Goal: Information Seeking & Learning: Compare options

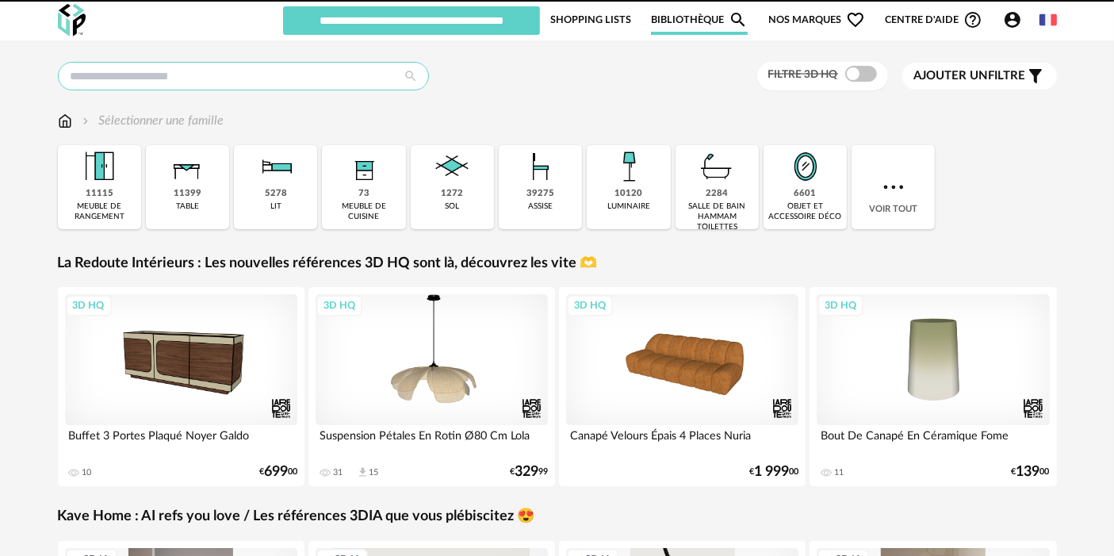
click at [316, 78] on input "text" at bounding box center [243, 76] width 371 height 29
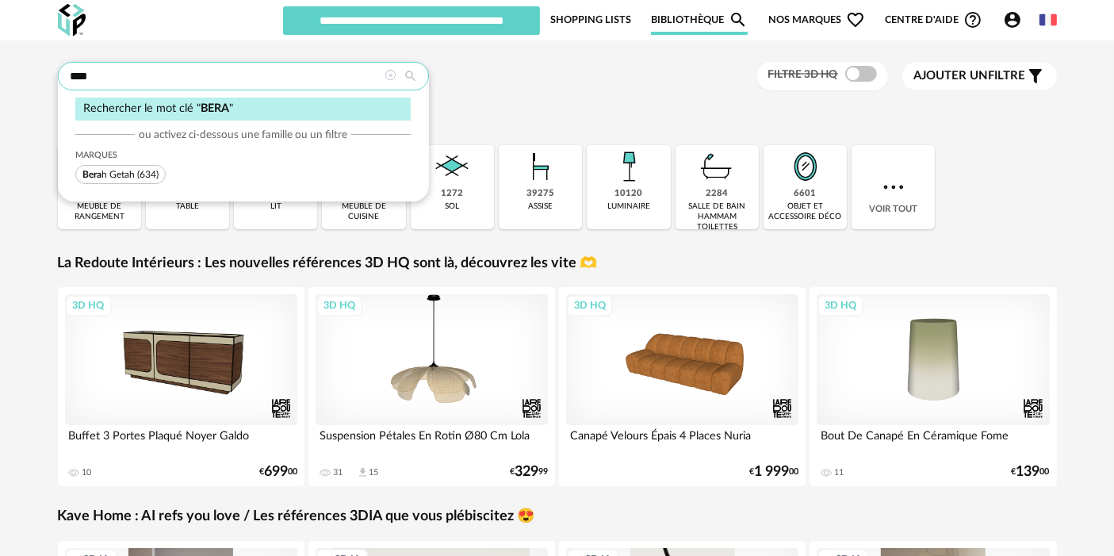
type input "****"
click at [139, 170] on span "(634)" at bounding box center [147, 175] width 21 height 10
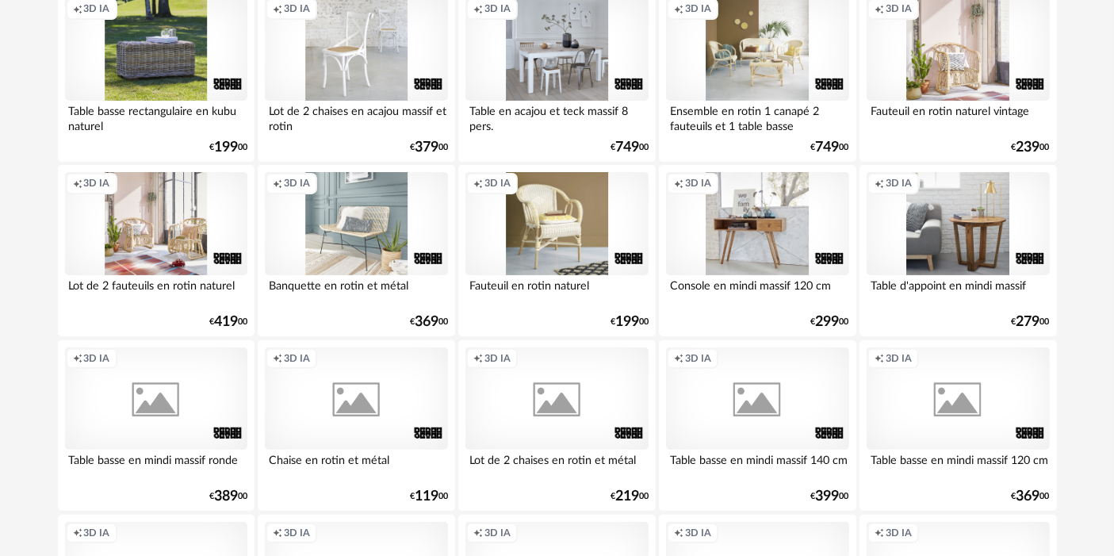
scroll to position [246, 0]
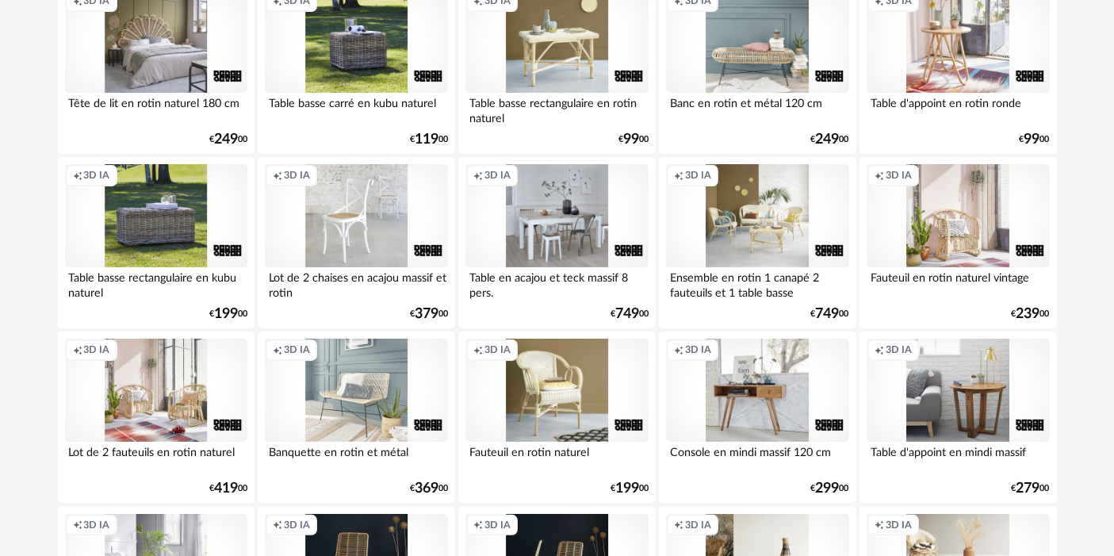
click at [317, 216] on div "Creation icon 3D IA" at bounding box center [356, 215] width 182 height 103
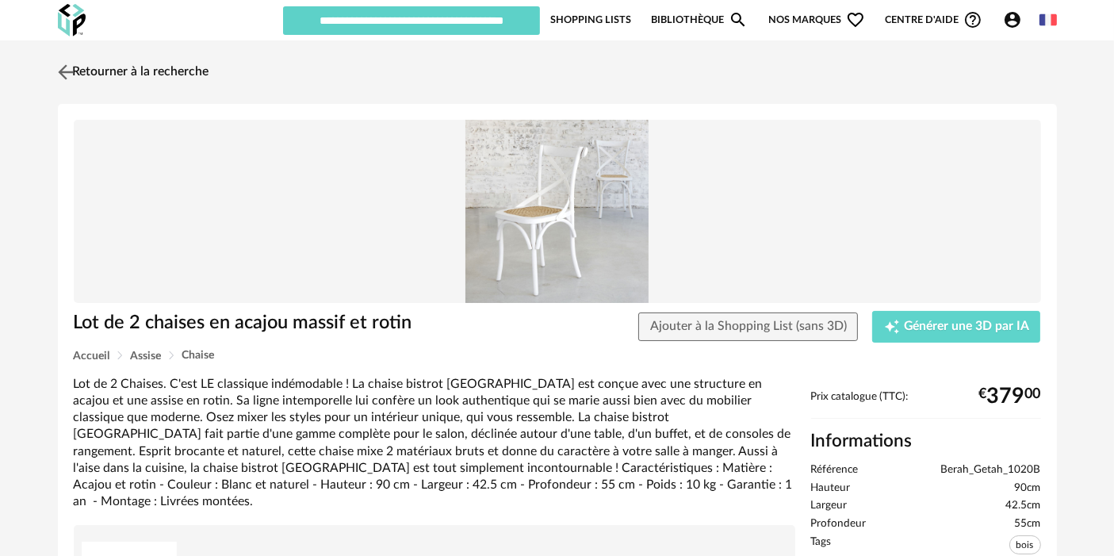
click at [167, 62] on link "Retourner à la recherche" at bounding box center [131, 72] width 155 height 35
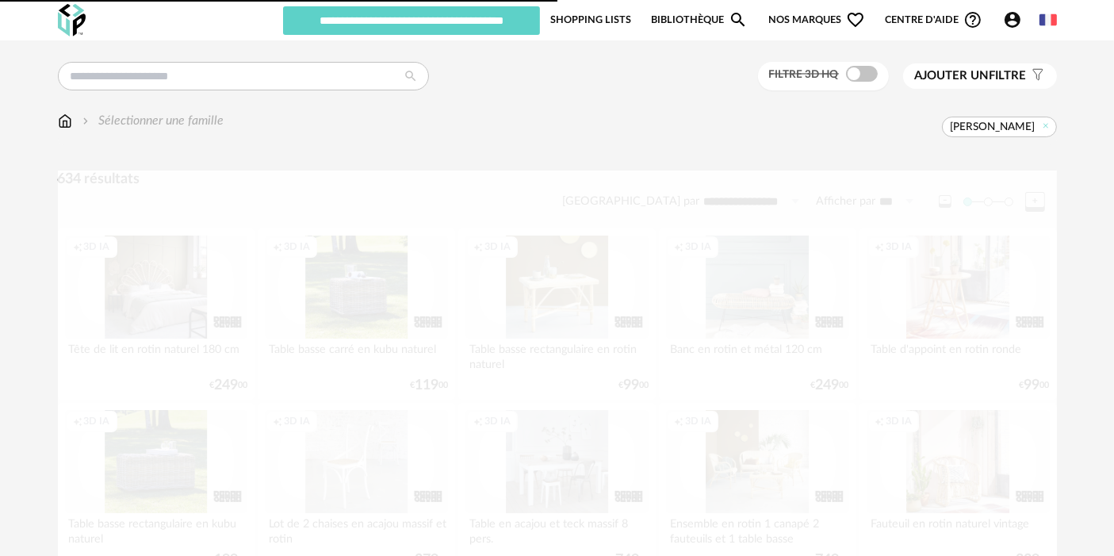
scroll to position [246, 0]
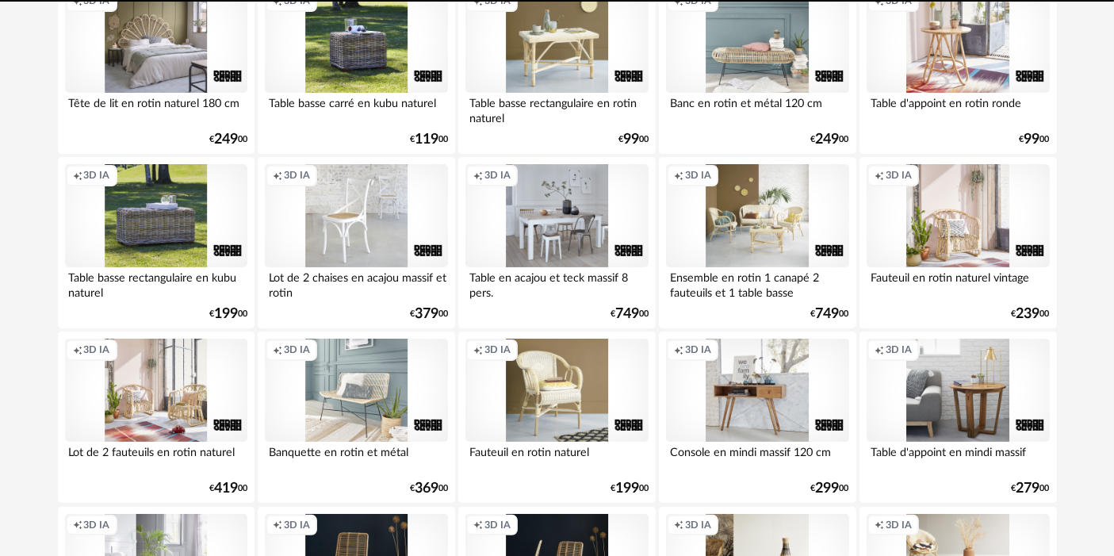
click at [140, 69] on div "Creation icon 3D IA" at bounding box center [156, 41] width 182 height 103
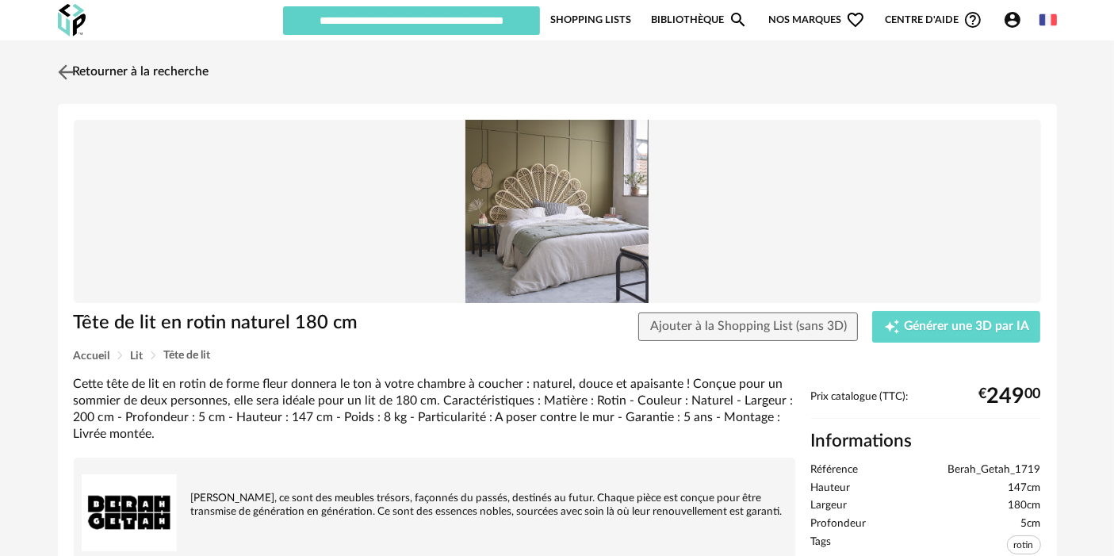
click at [165, 77] on link "Retourner à la recherche" at bounding box center [131, 72] width 155 height 35
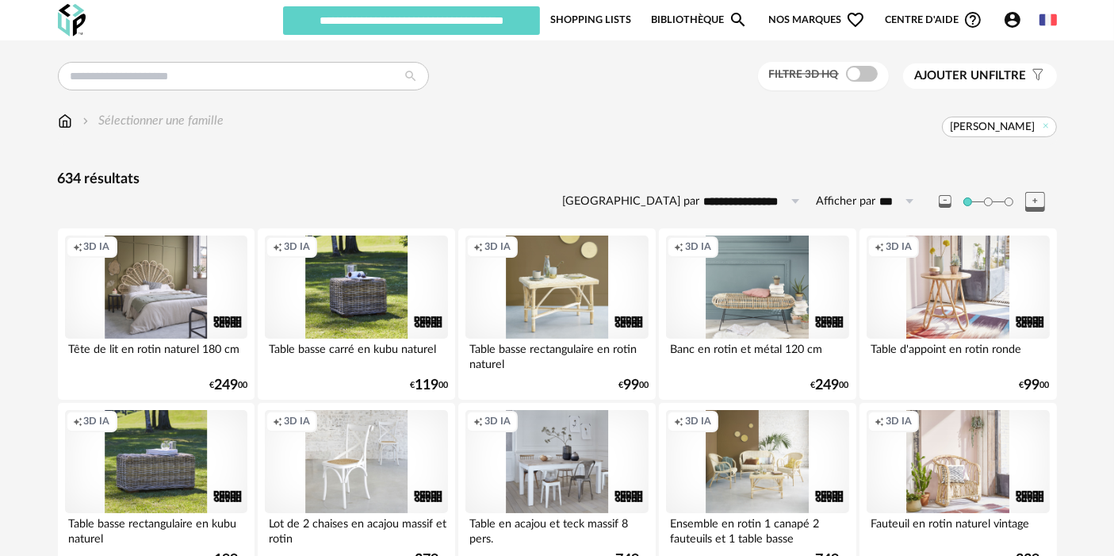
scroll to position [86, 0]
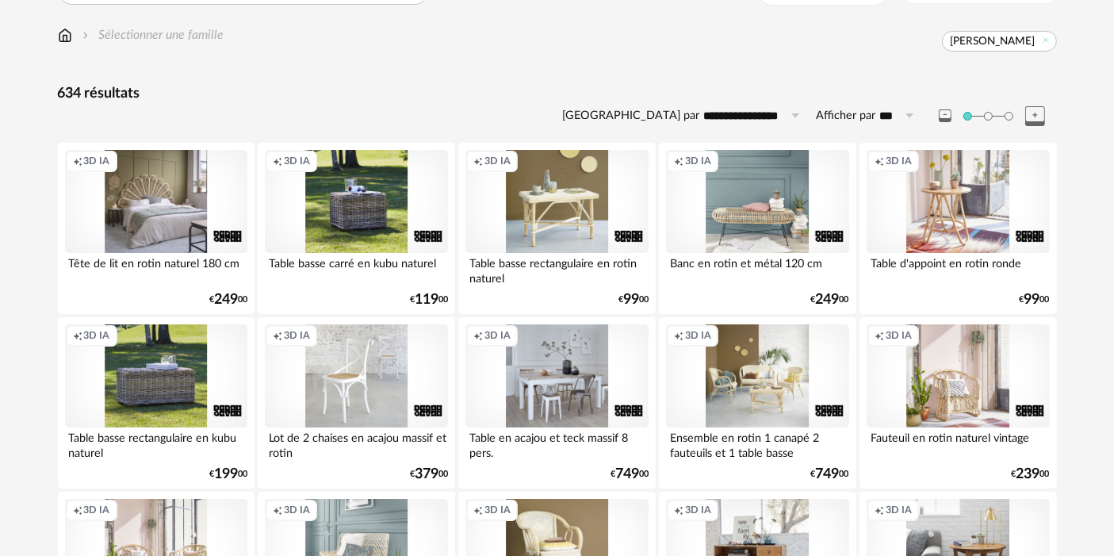
click at [914, 183] on div "Creation icon 3D IA" at bounding box center [958, 201] width 182 height 103
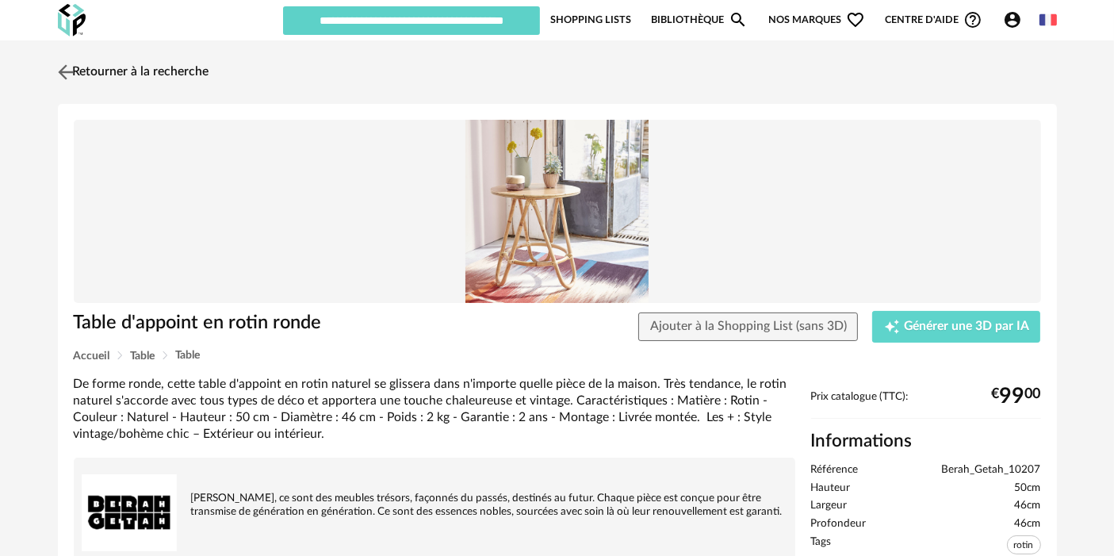
click at [156, 65] on link "Retourner à la recherche" at bounding box center [131, 72] width 155 height 35
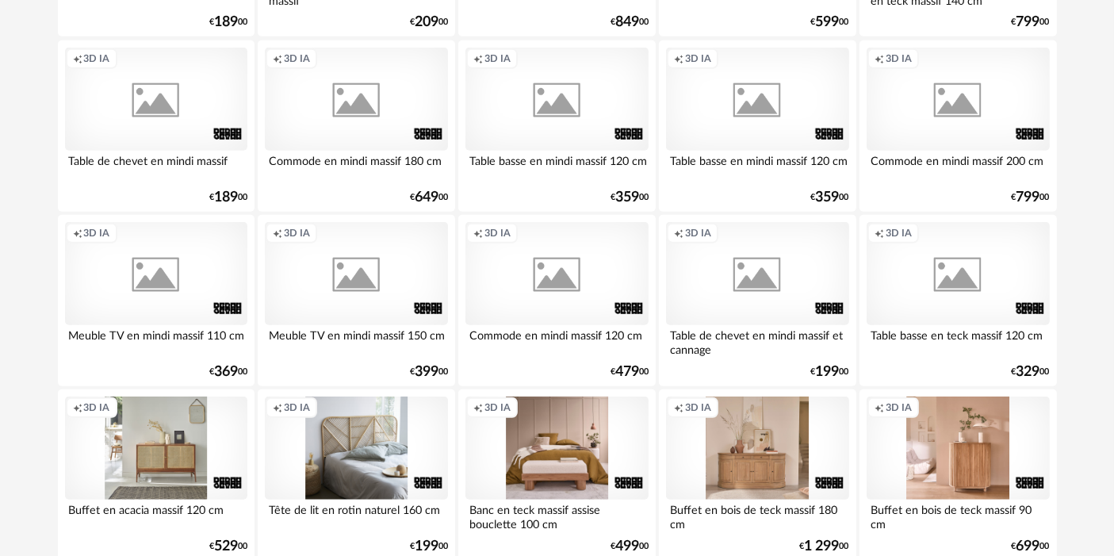
scroll to position [1744, 0]
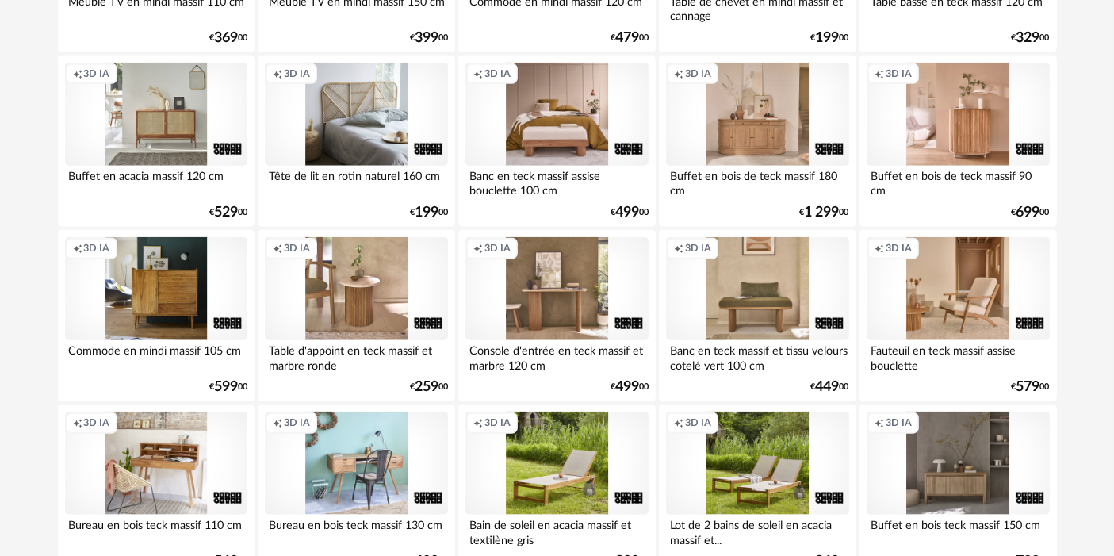
click at [342, 274] on div "Creation icon 3D IA" at bounding box center [356, 288] width 182 height 103
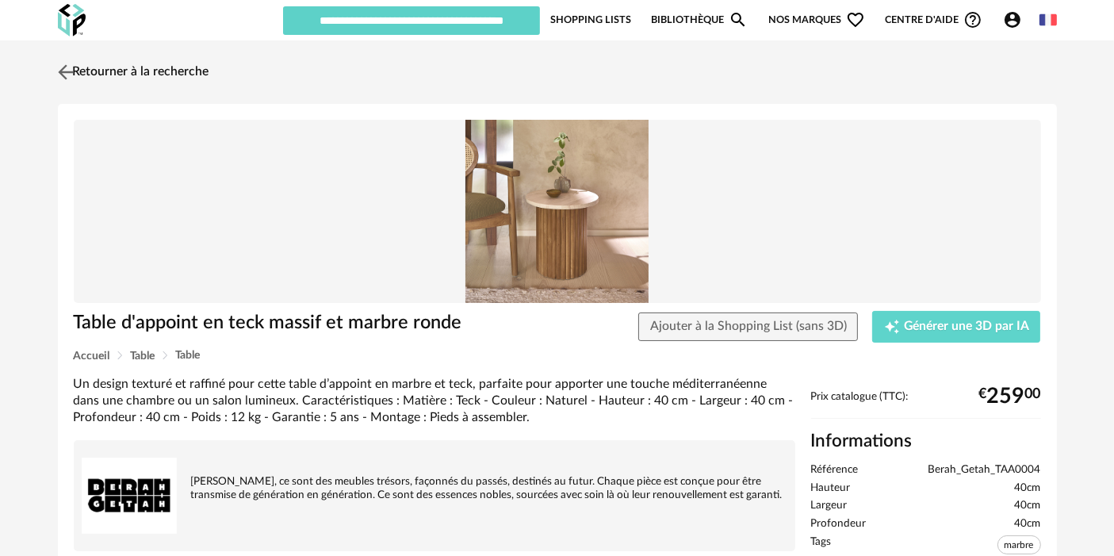
click at [182, 81] on link "Retourner à la recherche" at bounding box center [131, 72] width 155 height 35
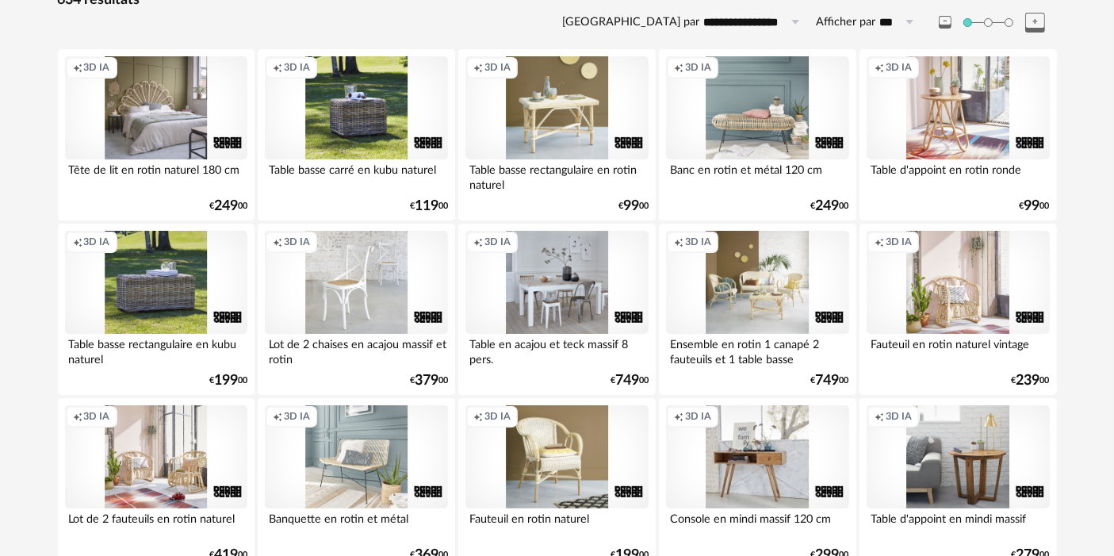
scroll to position [47, 0]
